Goal: Contribute content: Add original content to the website for others to see

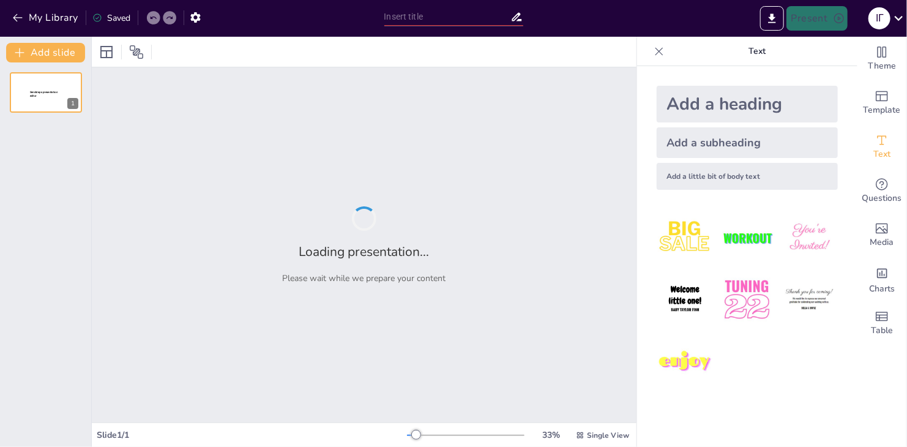
type input "Моя любов до [GEOGRAPHIC_DATA]: Математика в нашій культурі"
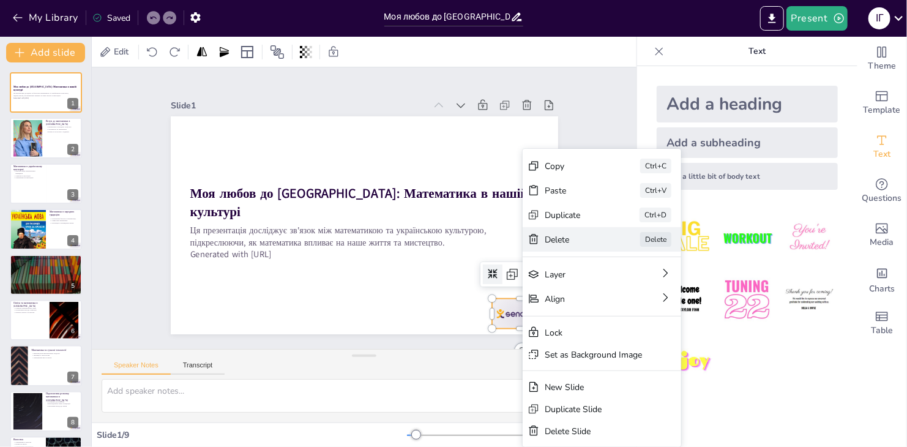
click at [636, 301] on div "Delete" at bounding box center [666, 307] width 61 height 12
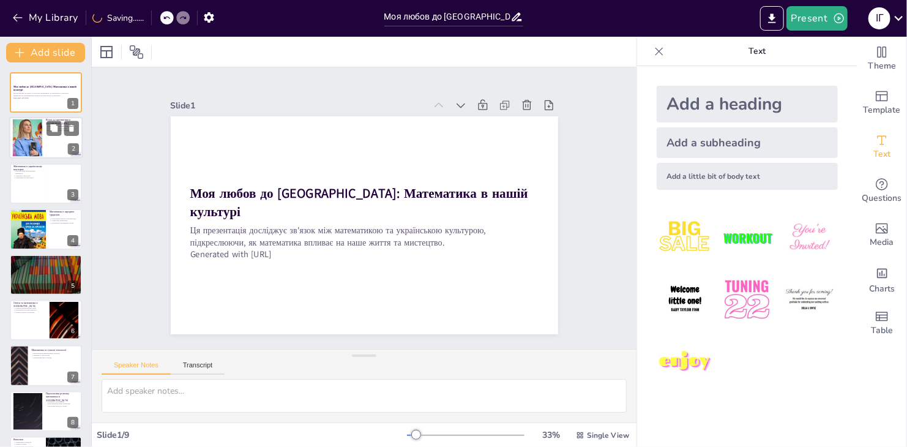
click at [34, 141] on div at bounding box center [27, 137] width 70 height 37
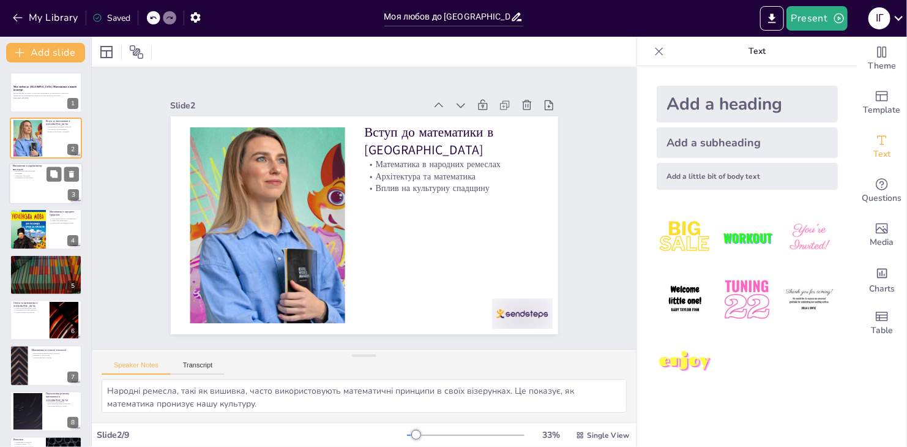
click at [13, 184] on div at bounding box center [45, 184] width 73 height 42
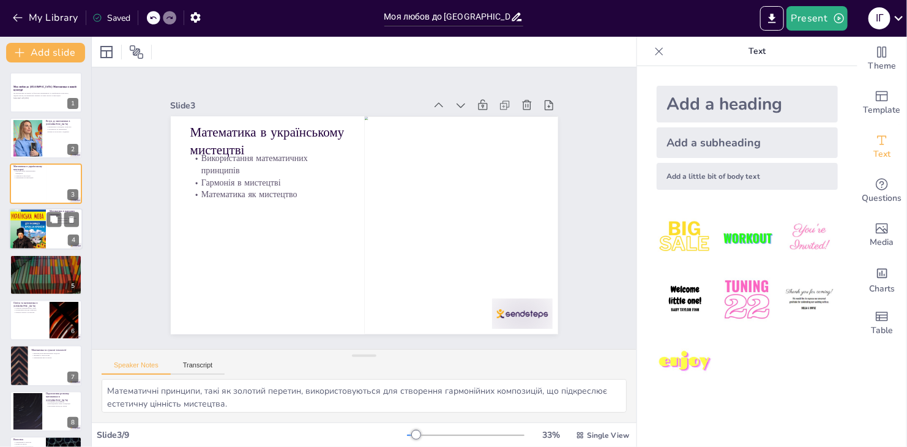
click at [46, 225] on div at bounding box center [62, 219] width 32 height 15
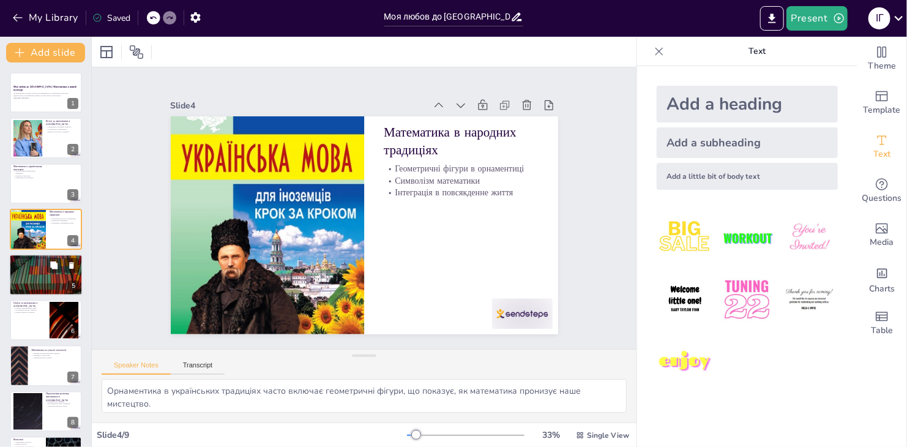
click at [41, 264] on p "Взаємозв'язок математики та музики" at bounding box center [46, 264] width 66 height 2
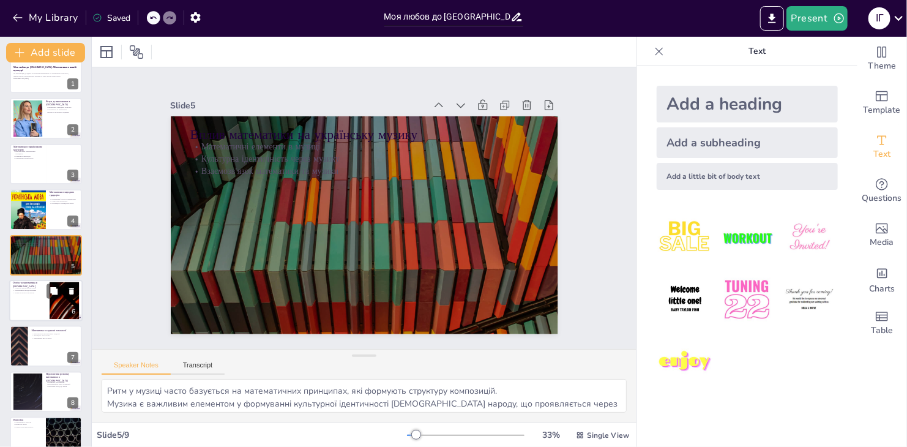
click at [42, 280] on div "Освіта та математика в [GEOGRAPHIC_DATA] Розвиток математичних знань Інтерактив…" at bounding box center [45, 280] width 73 height 0
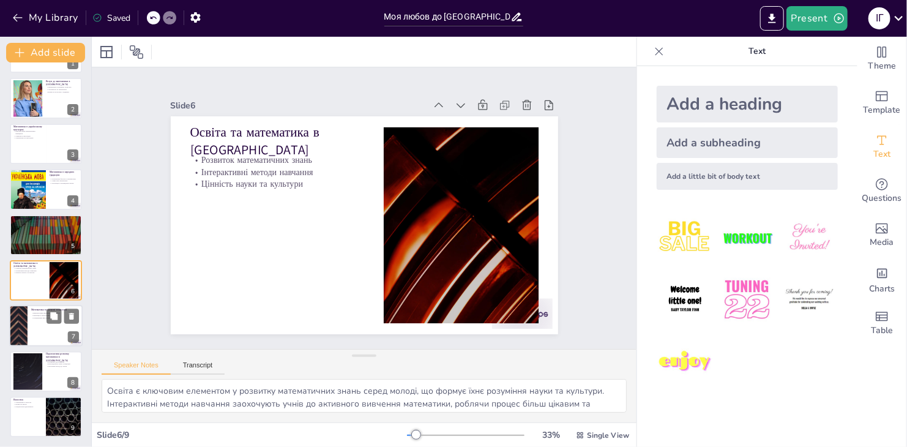
click at [43, 310] on p "Математика та сучасні технології" at bounding box center [55, 310] width 48 height 4
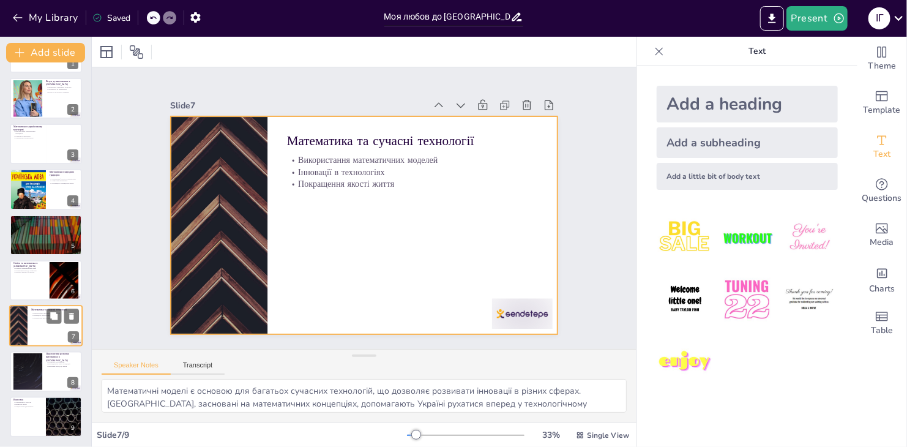
click at [41, 334] on div at bounding box center [45, 326] width 73 height 42
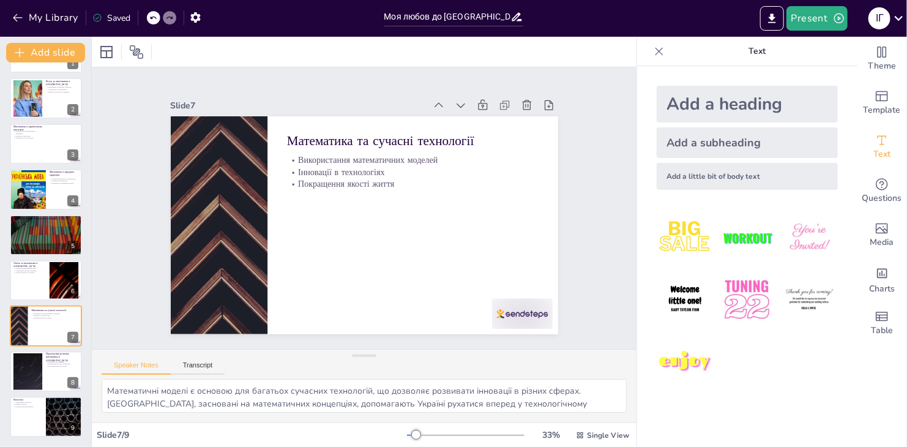
click at [36, 347] on div "Моя любов до [GEOGRAPHIC_DATA]: Математика в нашій культурі Ця презентація досл…" at bounding box center [45, 234] width 91 height 404
click at [35, 366] on div at bounding box center [27, 371] width 66 height 37
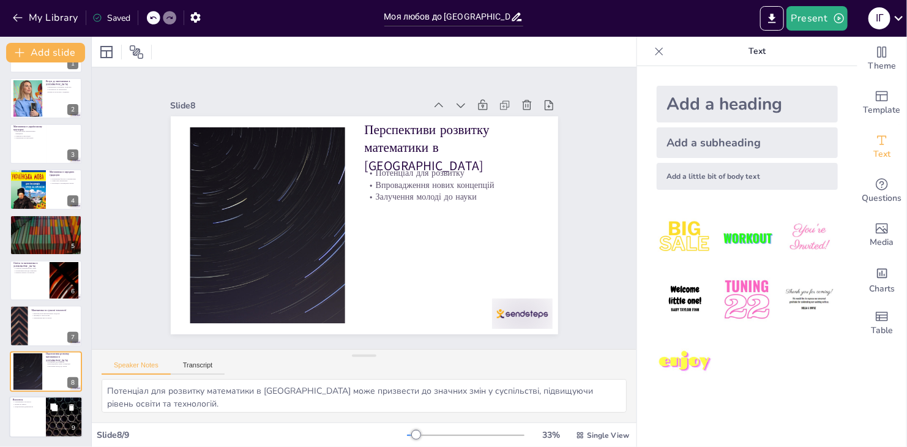
click at [20, 409] on div at bounding box center [45, 417] width 73 height 42
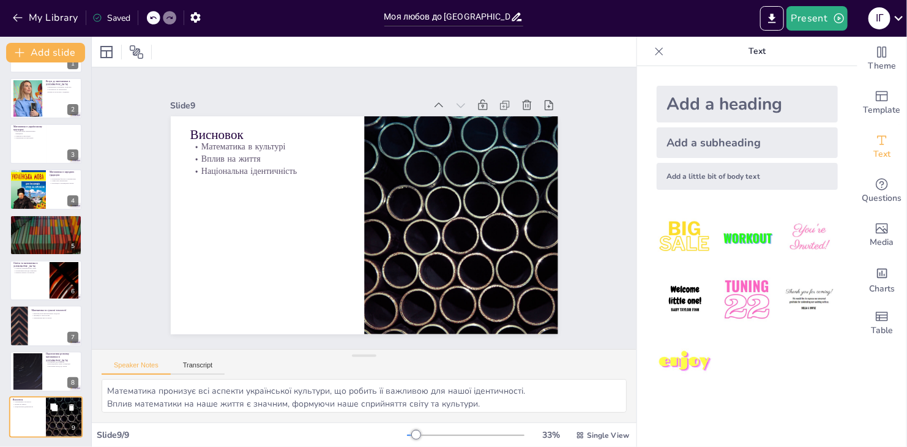
scroll to position [39, 0]
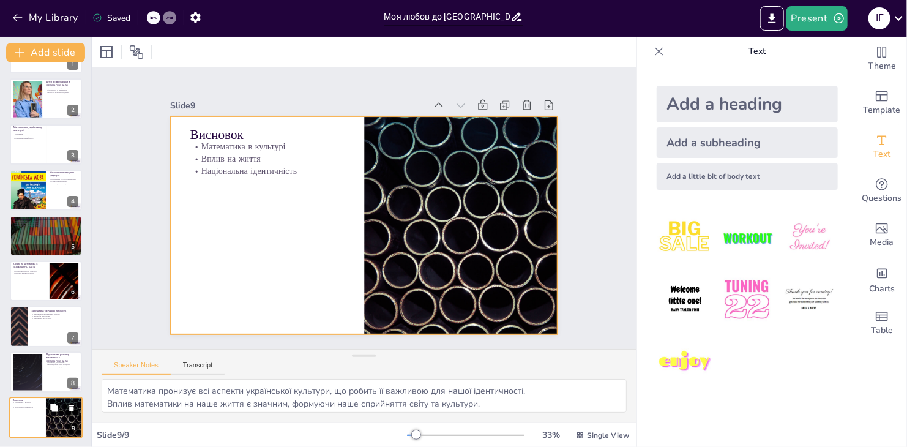
click at [45, 425] on div at bounding box center [45, 417] width 73 height 42
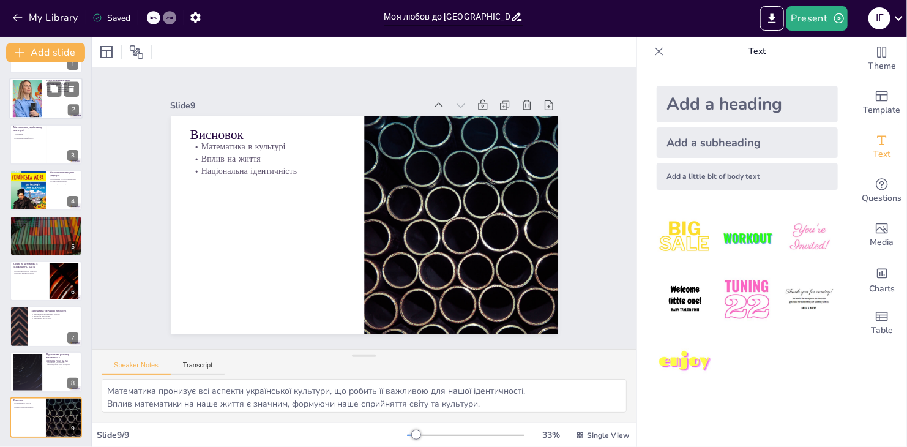
click at [61, 102] on div at bounding box center [45, 99] width 73 height 42
type textarea "Народні ремесла, такі як вишивка, часто використовують математичні принципи в с…"
